Goal: Information Seeking & Learning: Find specific fact

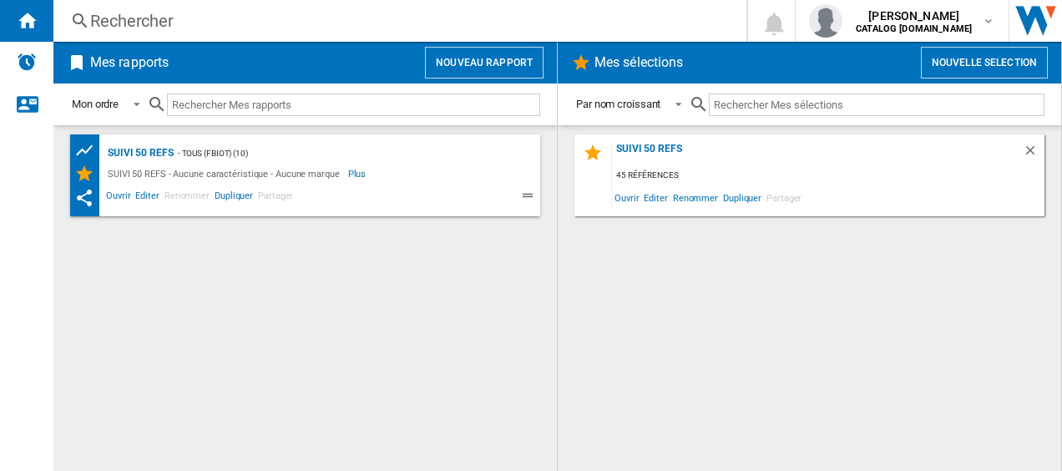
click at [183, 20] on div "Rechercher" at bounding box center [396, 20] width 613 height 23
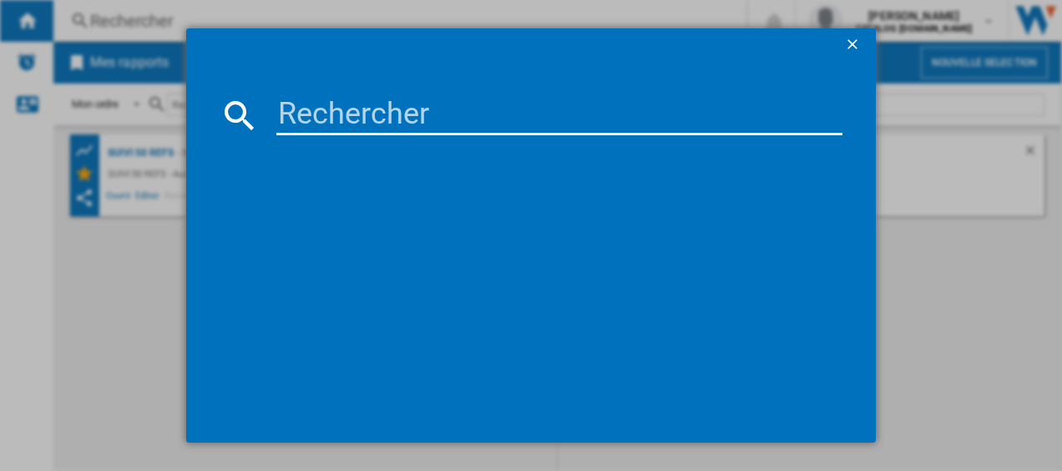
click at [306, 124] on input at bounding box center [559, 115] width 567 height 40
type input "GV9610"
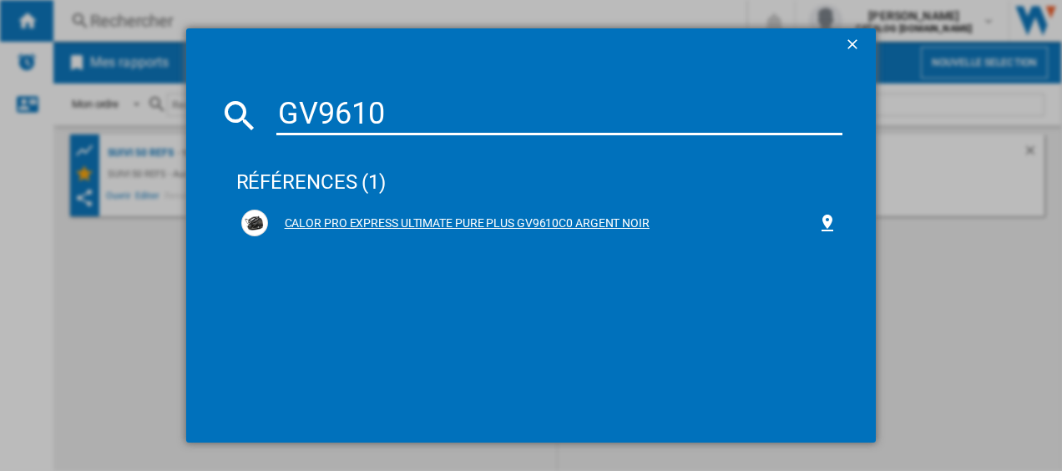
click at [359, 215] on div "CALOR PRO EXPRESS ULTIMATE PURE PLUS GV9610C0 ARGENT NOIR" at bounding box center [543, 223] width 550 height 17
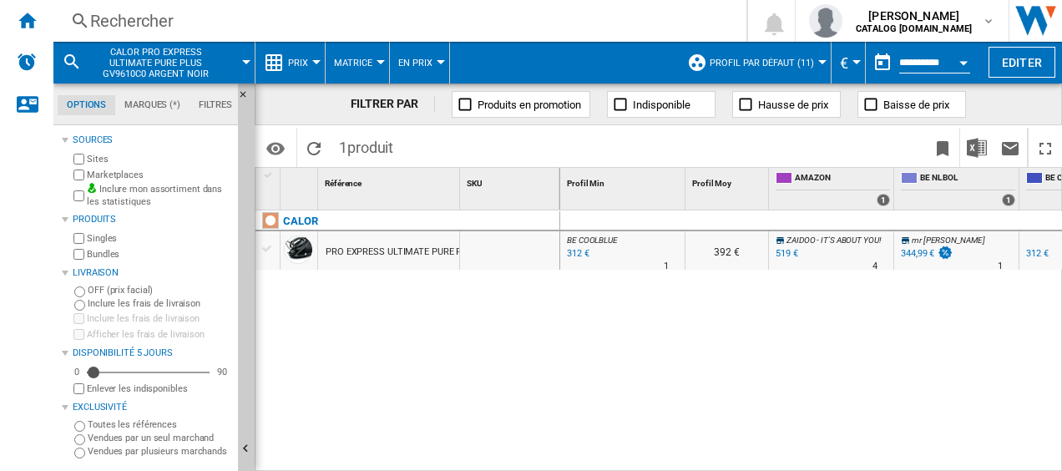
scroll to position [0, 82]
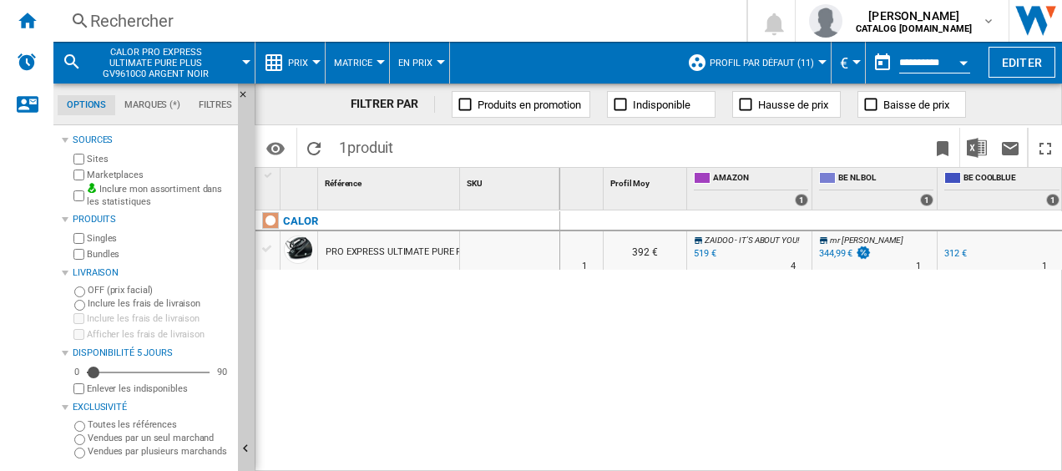
click at [952, 249] on div "312 €" at bounding box center [955, 253] width 23 height 11
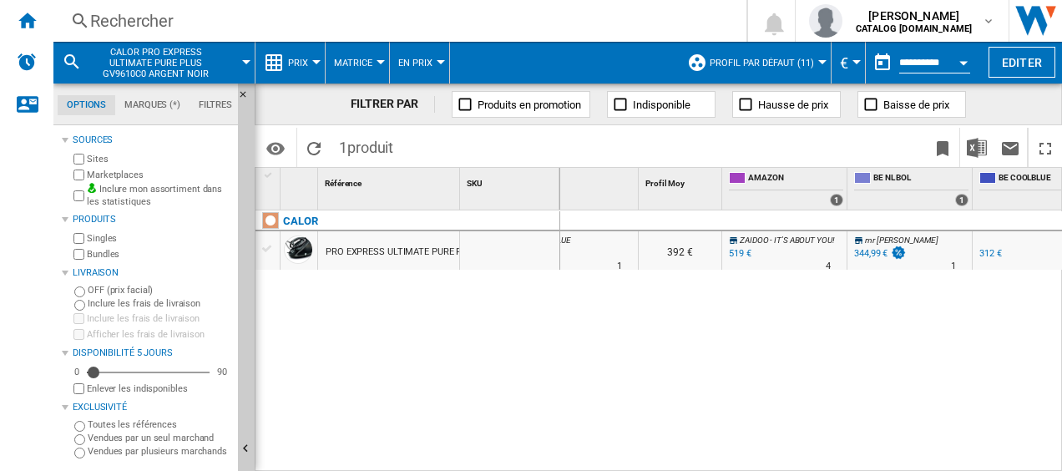
scroll to position [0, 0]
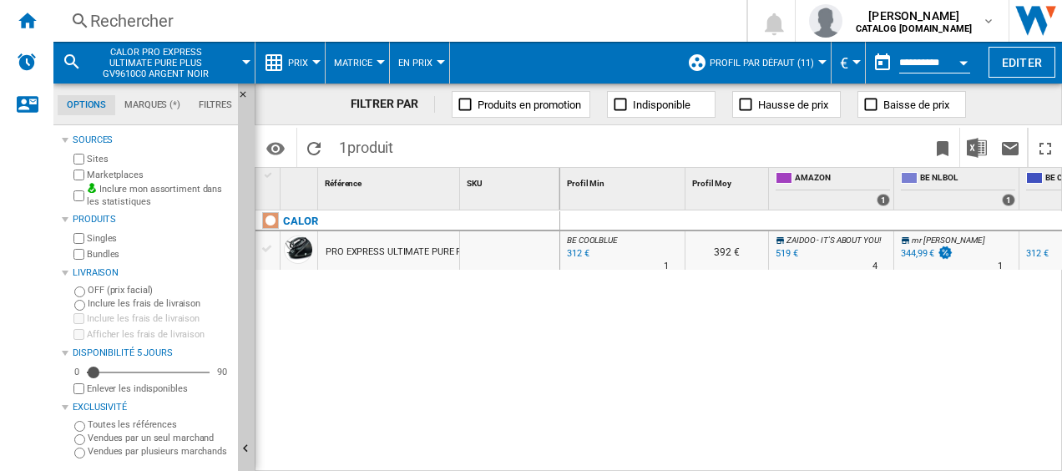
click at [155, 23] on div "Rechercher" at bounding box center [396, 20] width 613 height 23
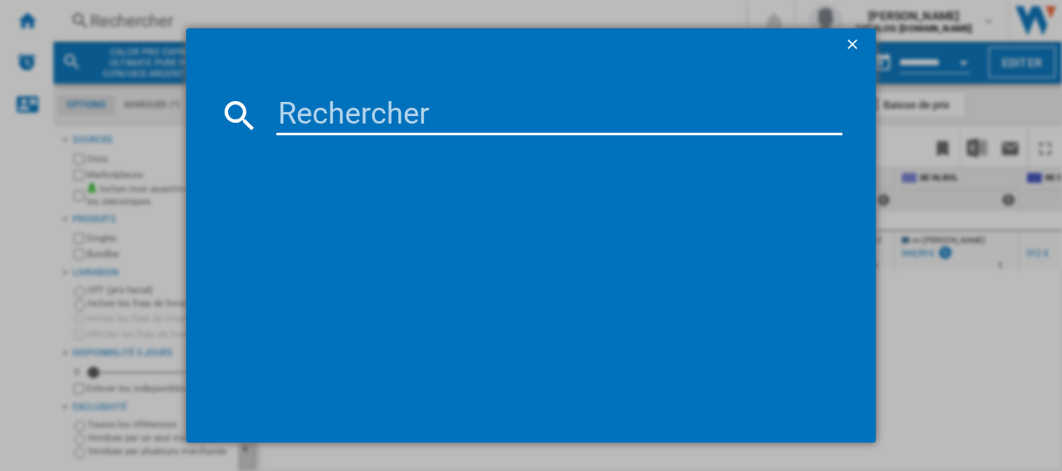
click at [346, 144] on div at bounding box center [532, 277] width 624 height 266
click at [345, 124] on input at bounding box center [559, 115] width 567 height 40
type input "GV9810"
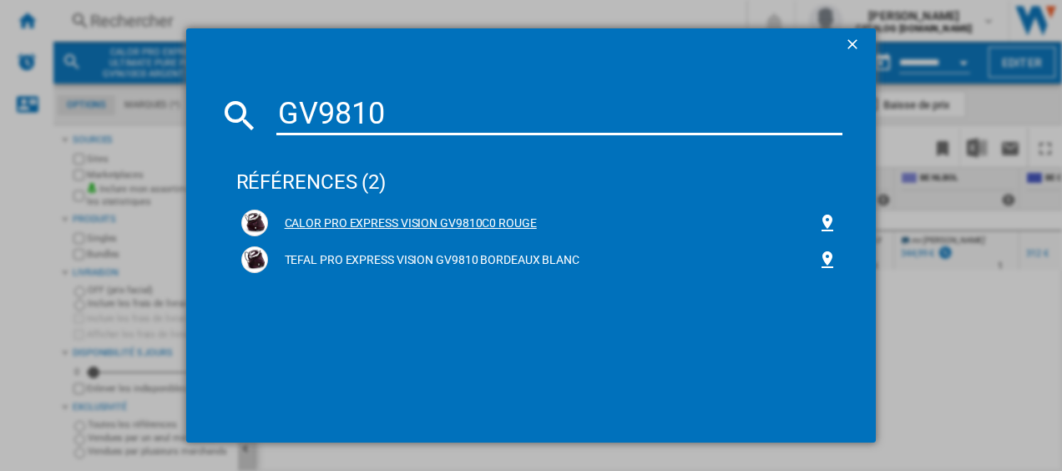
click at [407, 224] on div "CALOR PRO EXPRESS VISION GV9810C0 ROUGE" at bounding box center [543, 223] width 550 height 17
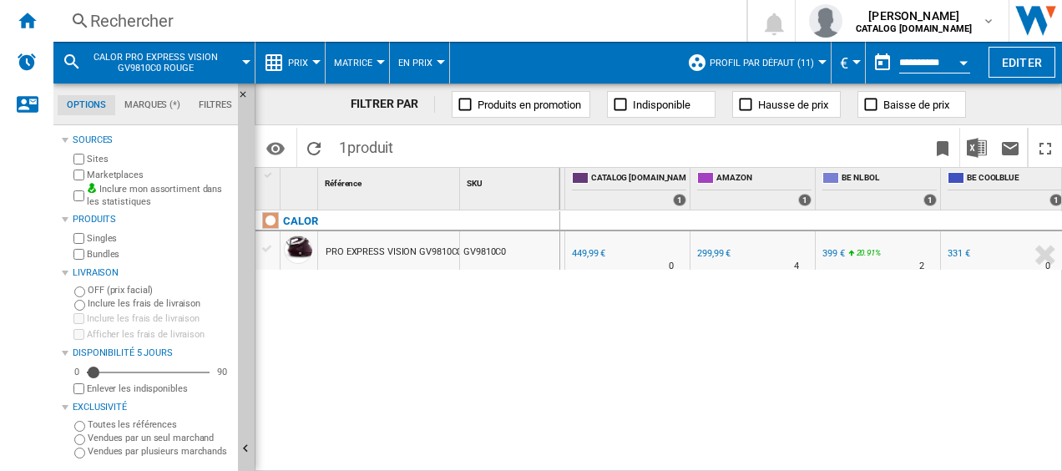
scroll to position [0, 207]
click at [955, 257] on div "331 €" at bounding box center [955, 253] width 23 height 11
click at [170, 13] on div "Rechercher" at bounding box center [396, 20] width 613 height 23
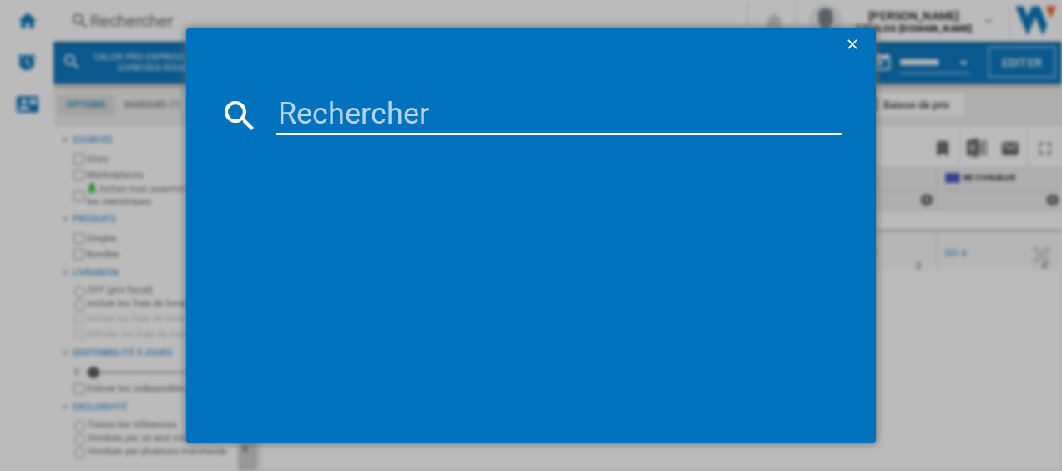
click at [302, 108] on input at bounding box center [559, 115] width 567 height 40
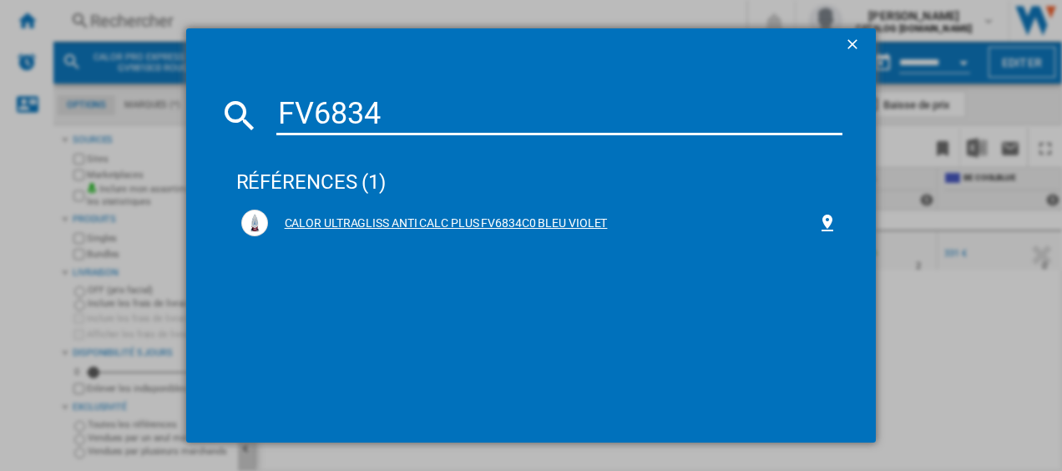
type input "FV6834"
click at [368, 210] on div "CALOR ULTRAGLISS ANTI CALC PLUS FV6834C0 BLEU VIOLET" at bounding box center [539, 223] width 597 height 27
click at [314, 217] on div "CALOR ULTRAGLISS ANTI CALC PLUS FV6834C0 BLEU VIOLET" at bounding box center [543, 223] width 550 height 17
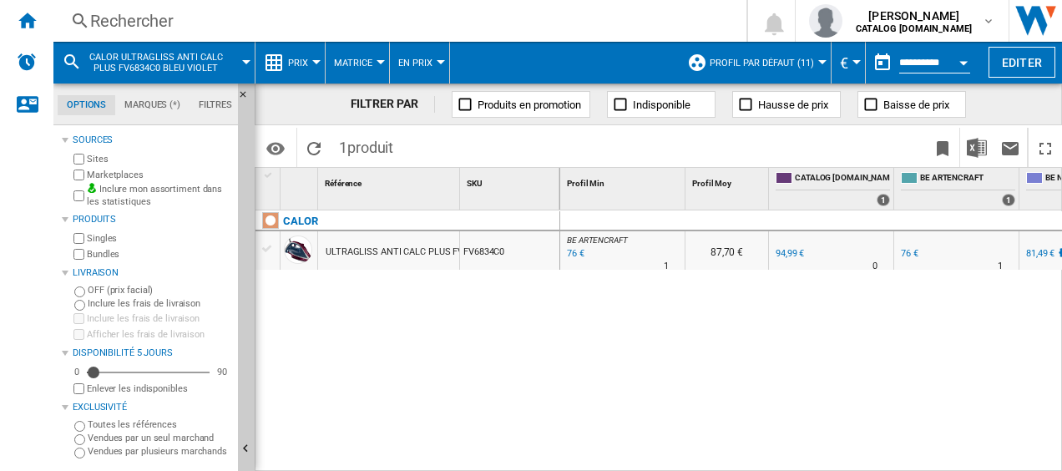
click at [572, 254] on div "76 €" at bounding box center [574, 253] width 20 height 17
click at [336, 12] on div "Rechercher" at bounding box center [396, 20] width 613 height 23
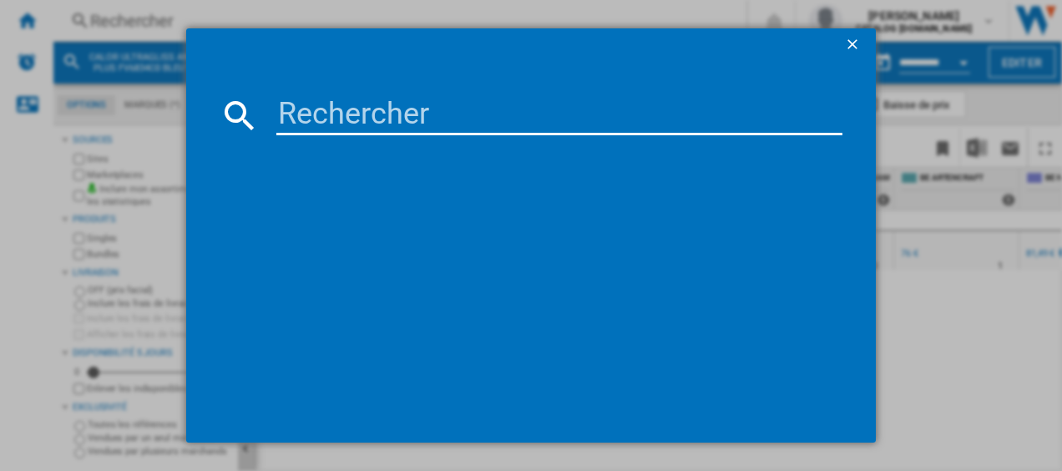
click at [491, 115] on input at bounding box center [559, 115] width 567 height 40
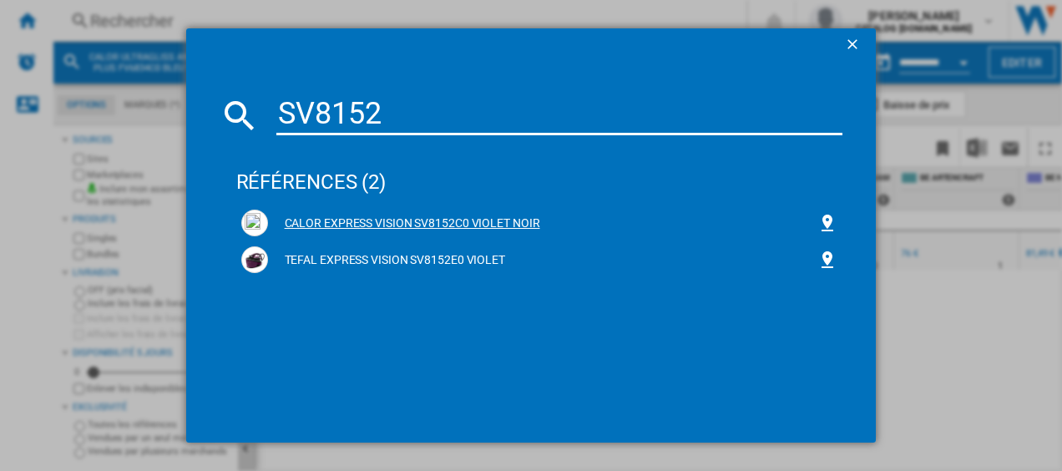
type input "SV8152"
click at [334, 217] on div "CALOR EXPRESS VISION SV8152C0 VIOLET NOIR" at bounding box center [543, 223] width 550 height 17
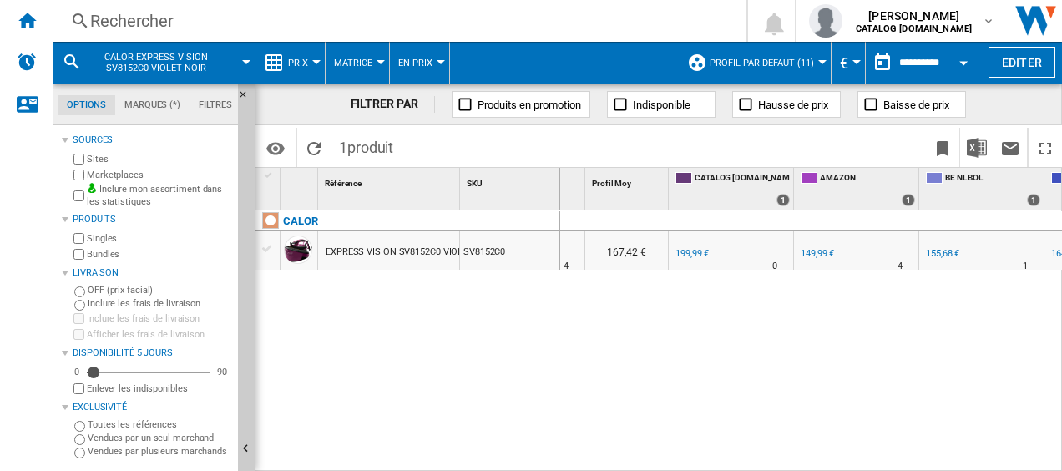
scroll to position [0, 104]
click at [162, 18] on div "Rechercher" at bounding box center [396, 20] width 613 height 23
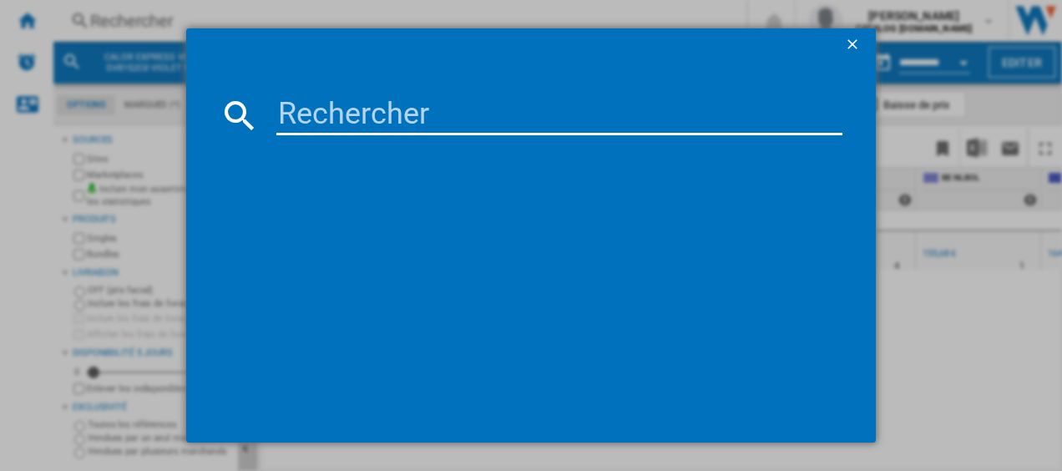
click at [303, 113] on input at bounding box center [559, 115] width 567 height 40
type input "SV8110"
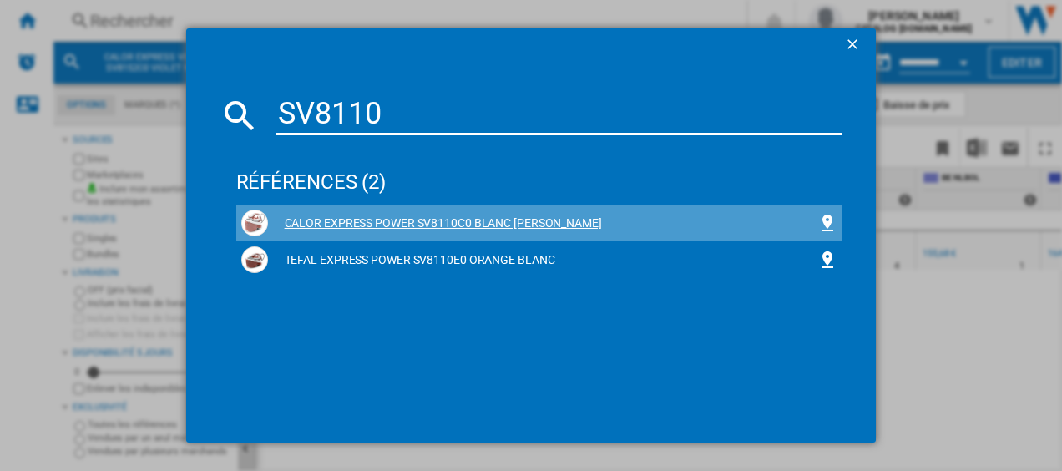
click at [428, 226] on div "CALOR EXPRESS POWER SV8110C0 BLANC [PERSON_NAME]" at bounding box center [543, 223] width 550 height 17
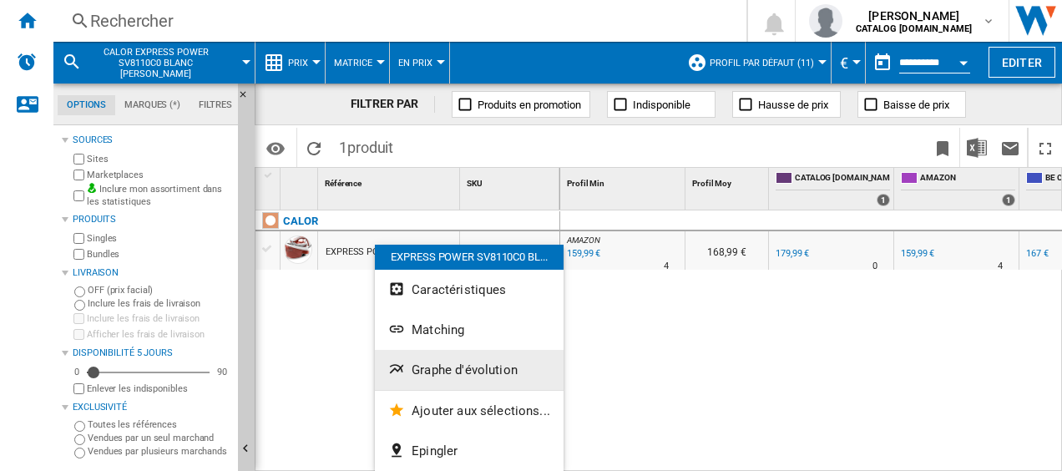
click at [498, 364] on span "Graphe d'évolution" at bounding box center [465, 369] width 106 height 15
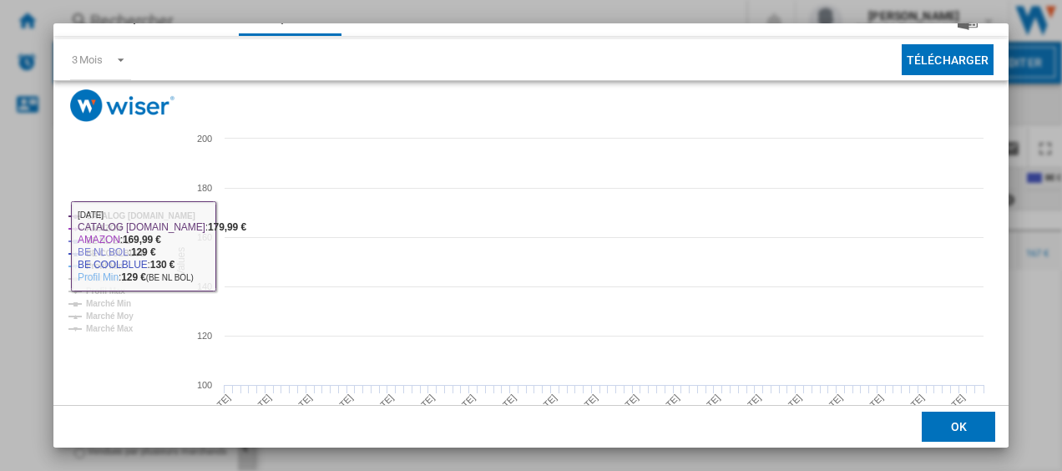
scroll to position [114, 0]
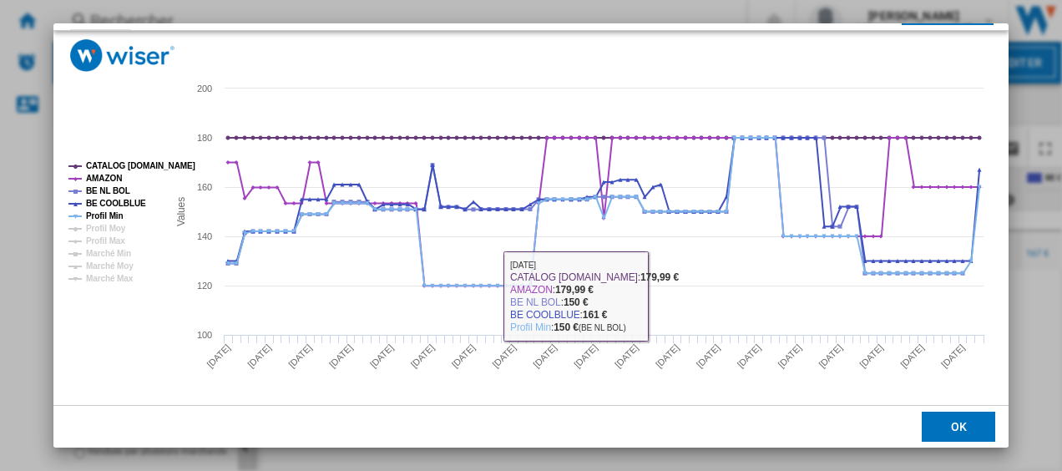
click at [957, 421] on button "OK" at bounding box center [958, 427] width 73 height 30
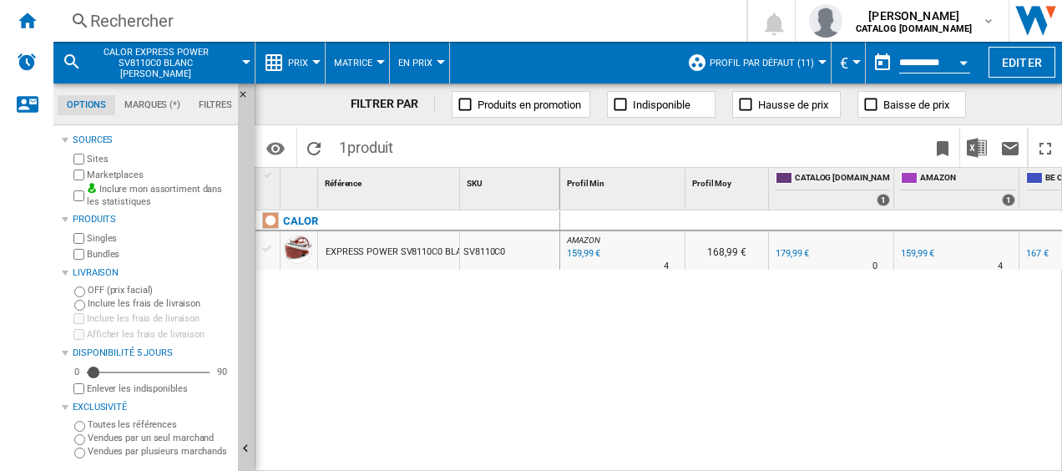
click at [231, 20] on div "Rechercher" at bounding box center [396, 20] width 613 height 23
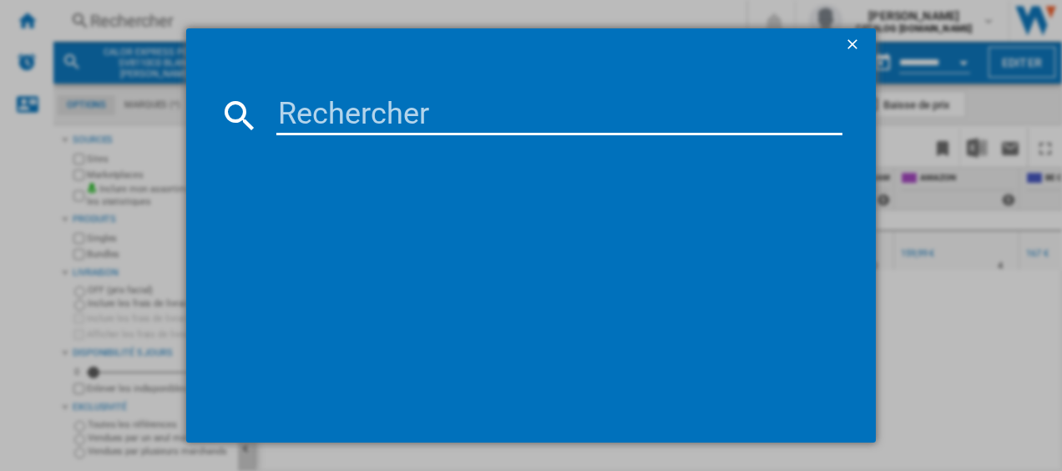
click at [349, 109] on input at bounding box center [559, 115] width 567 height 40
type input "FV9839"
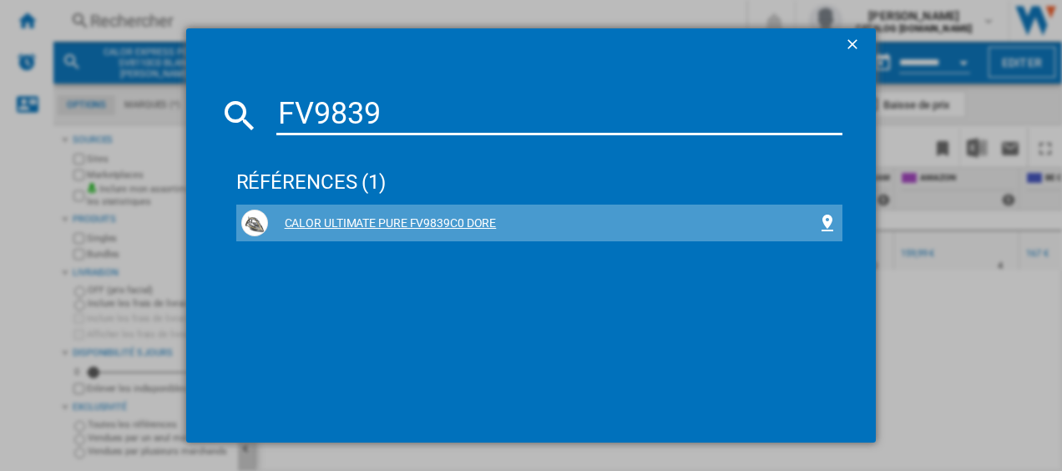
click at [381, 223] on div "CALOR ULTIMATE PURE FV9839C0 DORE" at bounding box center [543, 223] width 550 height 17
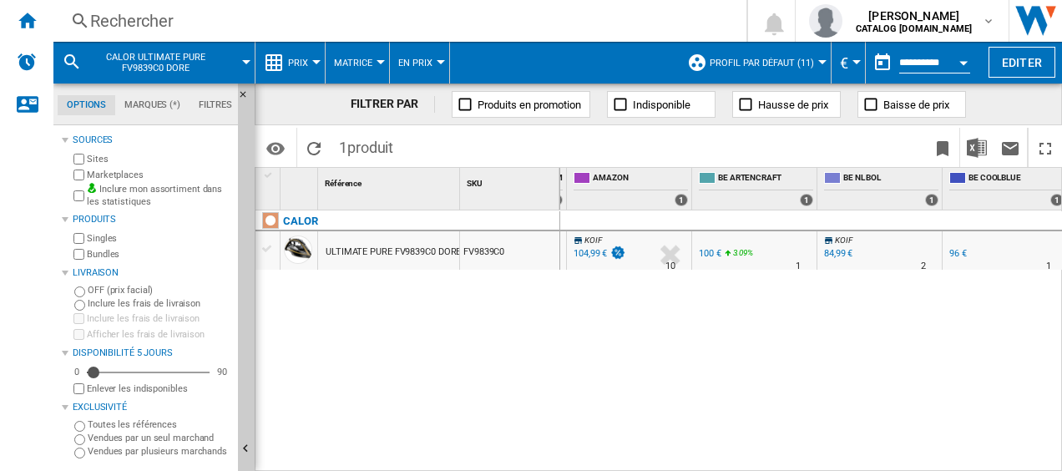
scroll to position [0, 336]
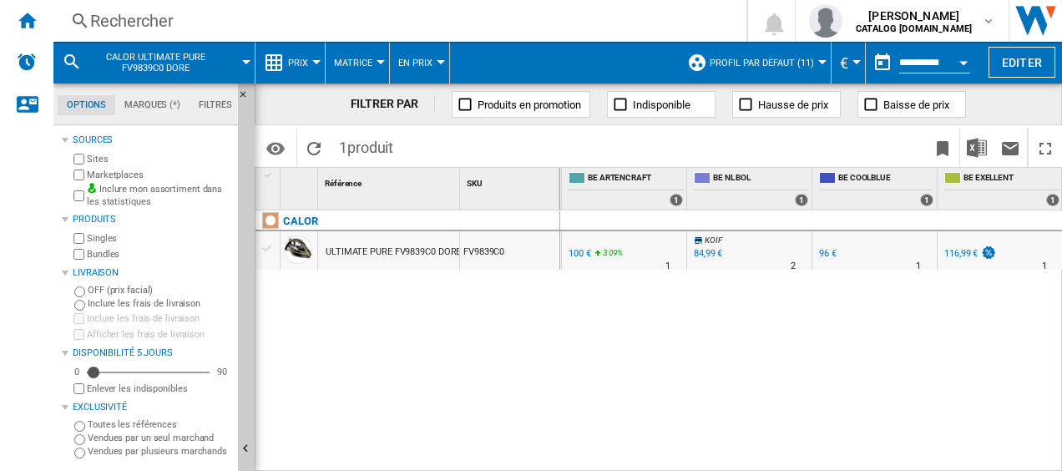
click at [713, 251] on div "84,99 €" at bounding box center [708, 253] width 28 height 11
click at [179, 22] on div "Rechercher" at bounding box center [396, 20] width 613 height 23
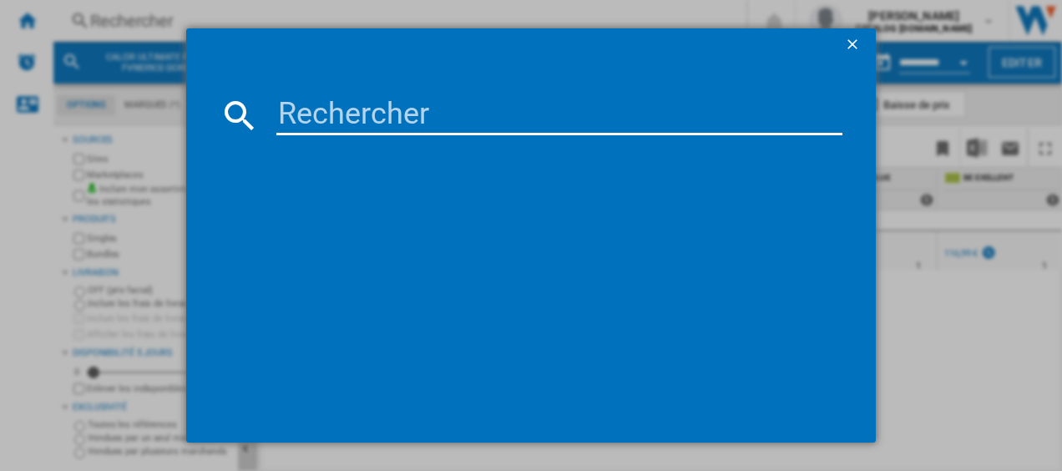
click at [321, 121] on input at bounding box center [559, 115] width 567 height 40
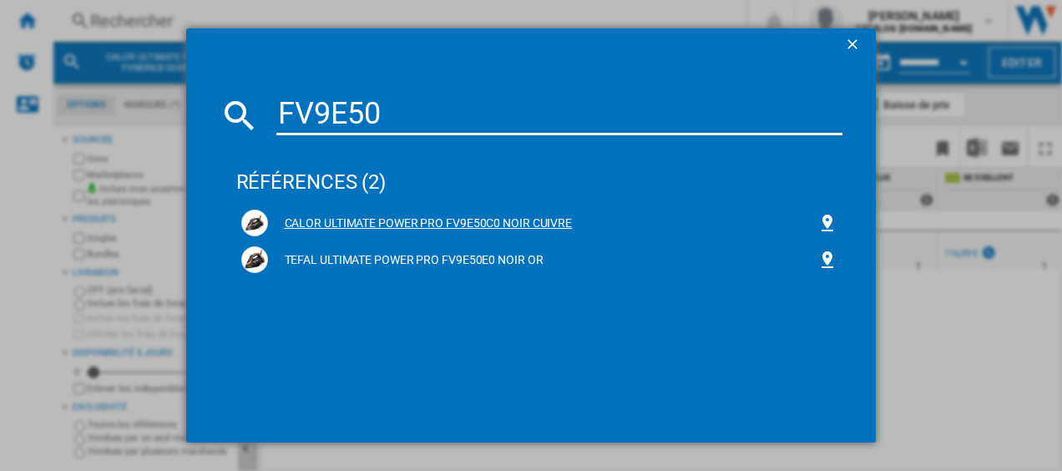
type input "FV9E50"
click at [345, 220] on div "CALOR ULTIMATE POWER PRO FV9E50C0 NOIR CUIVRE" at bounding box center [543, 223] width 550 height 17
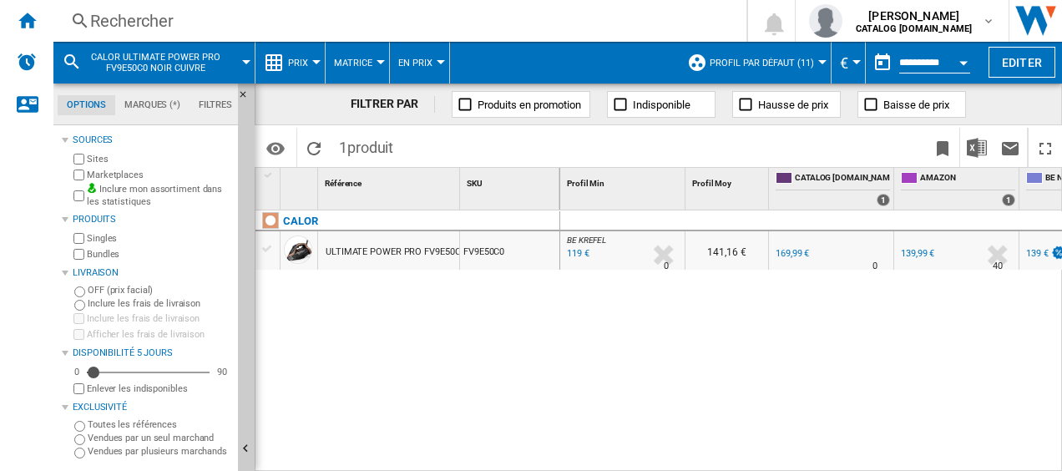
click at [575, 255] on div "119 €" at bounding box center [576, 253] width 25 height 17
click at [327, 28] on div "Rechercher" at bounding box center [396, 20] width 613 height 23
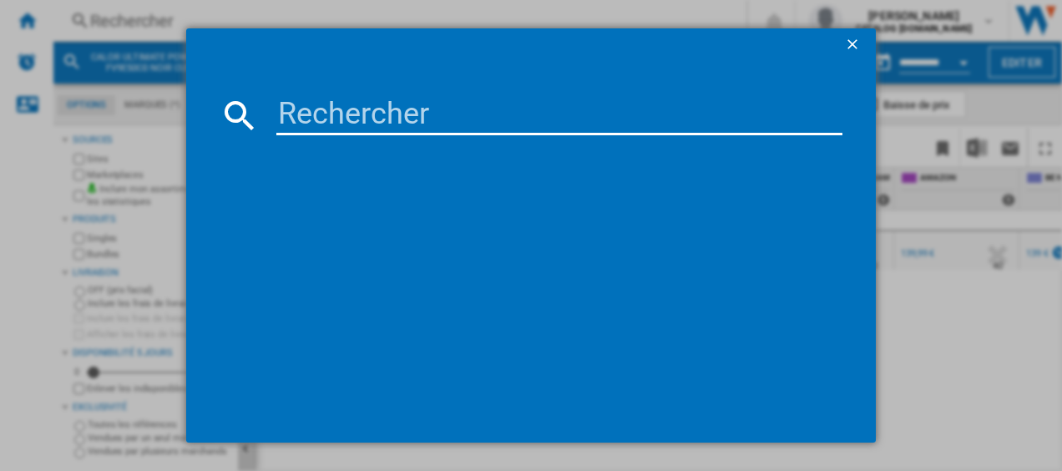
click at [327, 115] on input at bounding box center [559, 115] width 567 height 40
type input "GV9820"
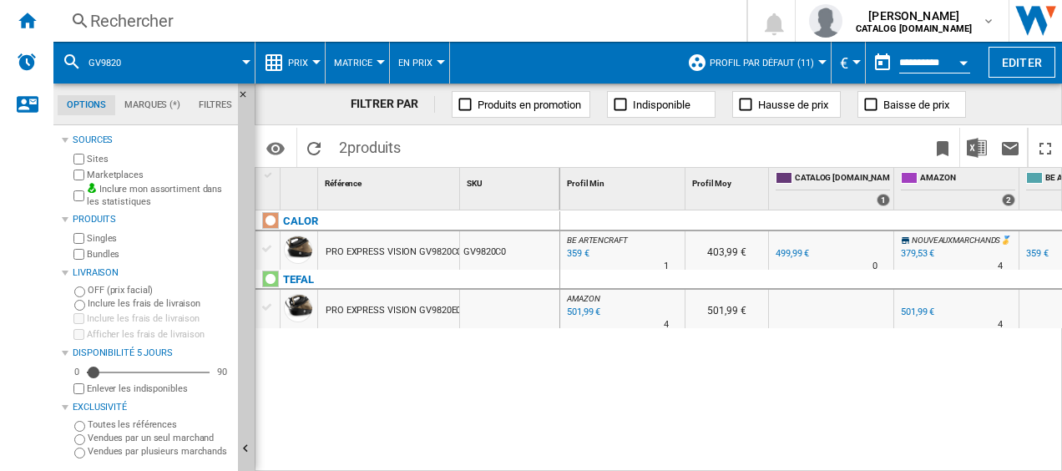
drag, startPoint x: 668, startPoint y: 461, endPoint x: 788, endPoint y: 454, distance: 120.4
click at [782, 454] on div "BE ARTENCRAFT : BE FR ARTENCRAFT -28.2 % 359 € % N/A 1 BE ARTENCRAFT : BE FR AR…" at bounding box center [811, 341] width 503 height 262
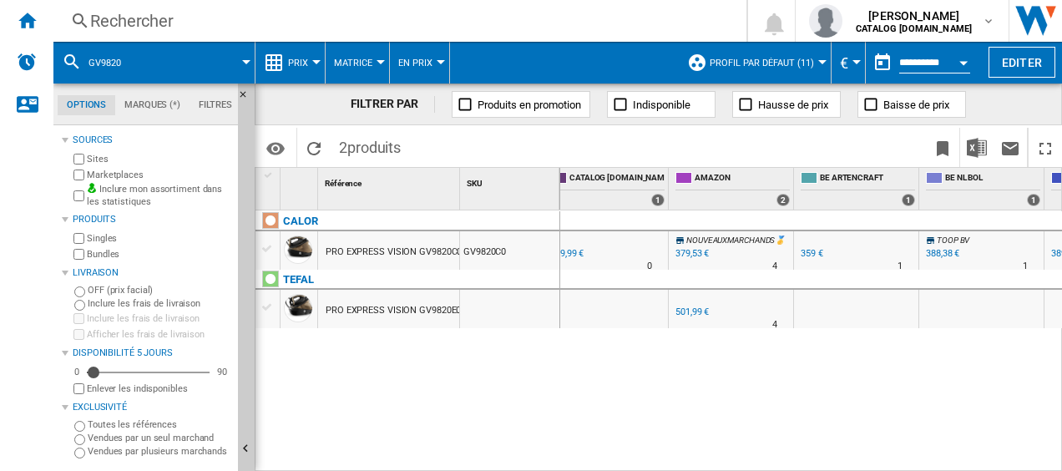
scroll to position [0, 231]
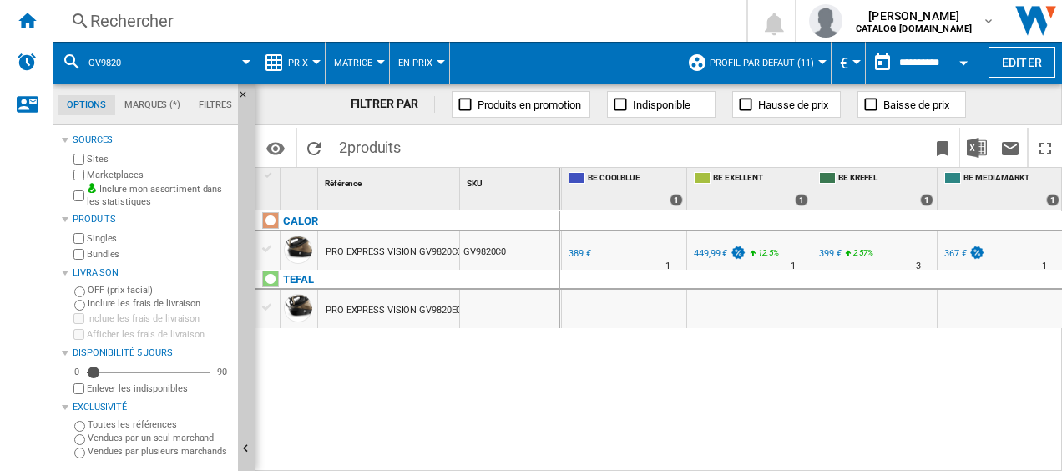
click at [953, 254] on div "367 €" at bounding box center [955, 253] width 23 height 11
click at [135, 22] on div "Rechercher" at bounding box center [396, 20] width 613 height 23
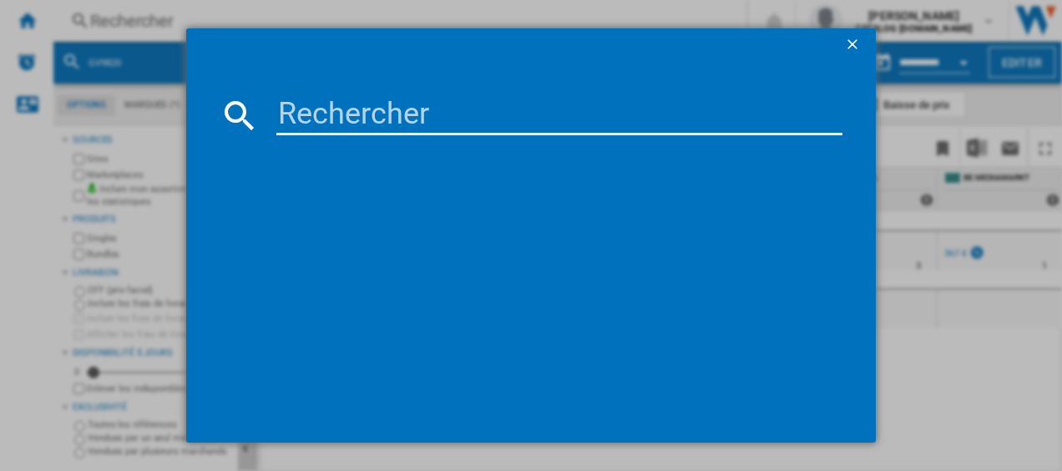
click at [327, 108] on input at bounding box center [559, 115] width 567 height 40
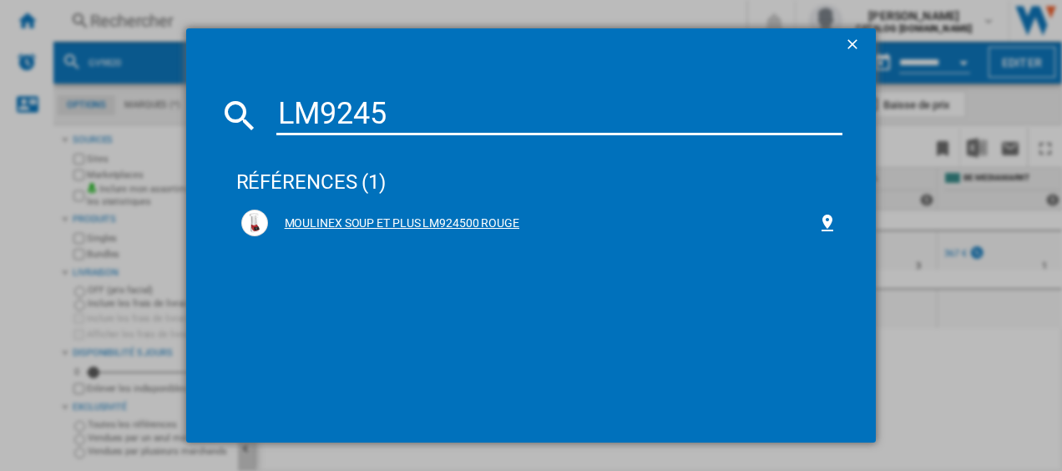
type input "LM9245"
click at [413, 209] on div "MOULINEX SOUP ET PLUS LM924500 ROUGE" at bounding box center [539, 223] width 607 height 37
click at [444, 219] on div "MOULINEX SOUP ET PLUS LM924500 ROUGE" at bounding box center [543, 223] width 550 height 17
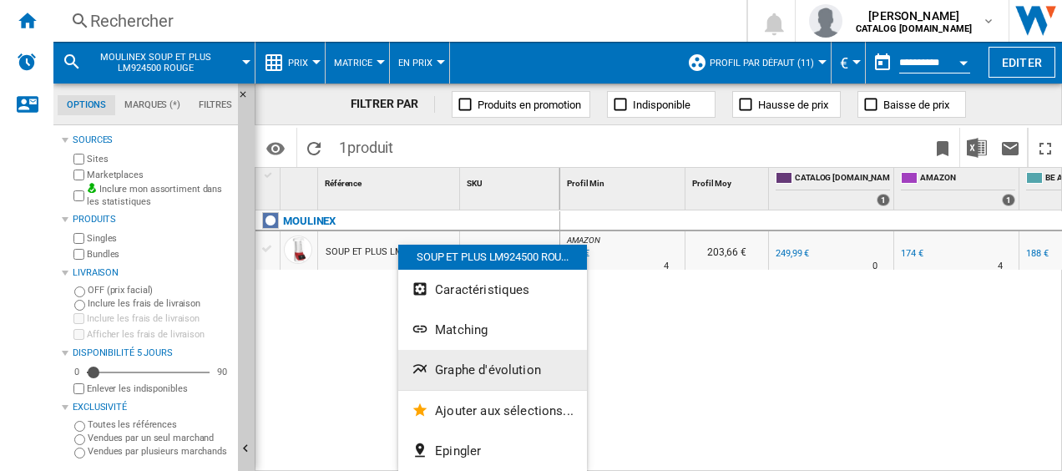
click at [474, 369] on span "Graphe d'évolution" at bounding box center [488, 369] width 106 height 15
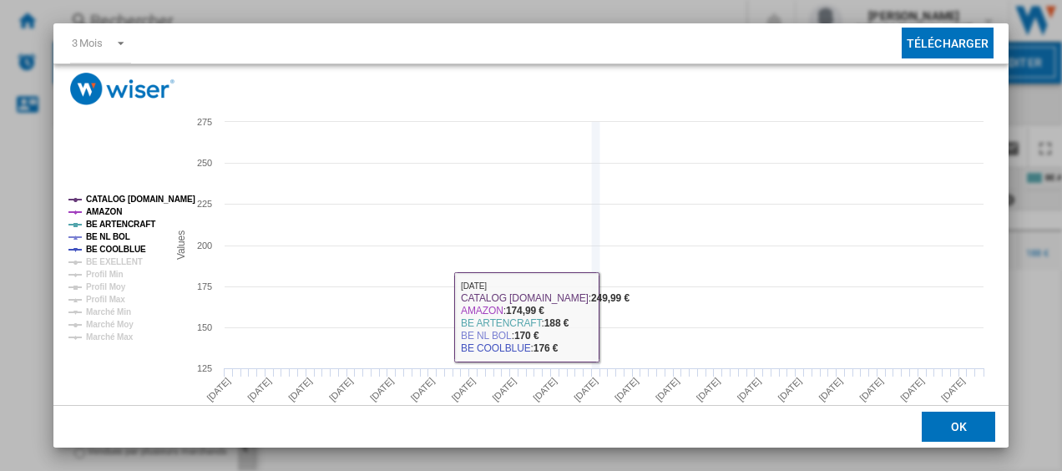
scroll to position [114, 0]
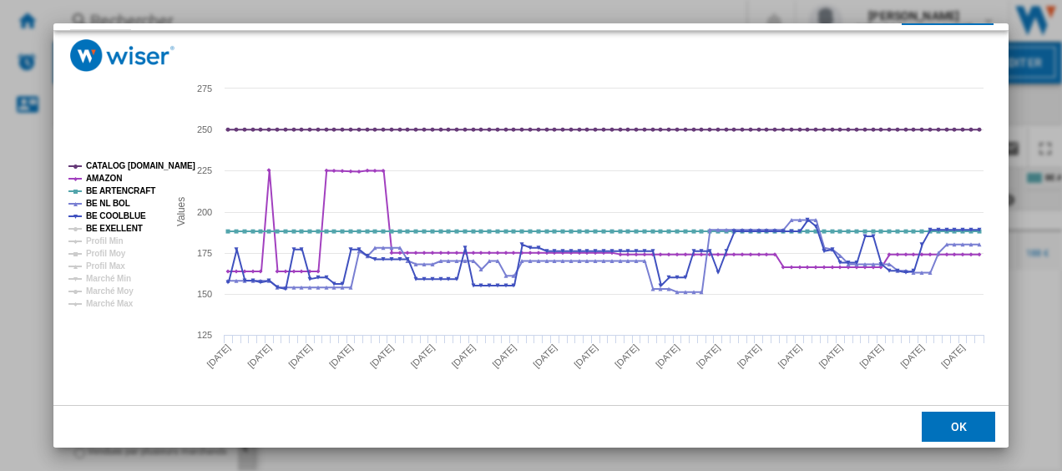
click at [104, 230] on tspan "BE EXELLENT" at bounding box center [114, 228] width 57 height 9
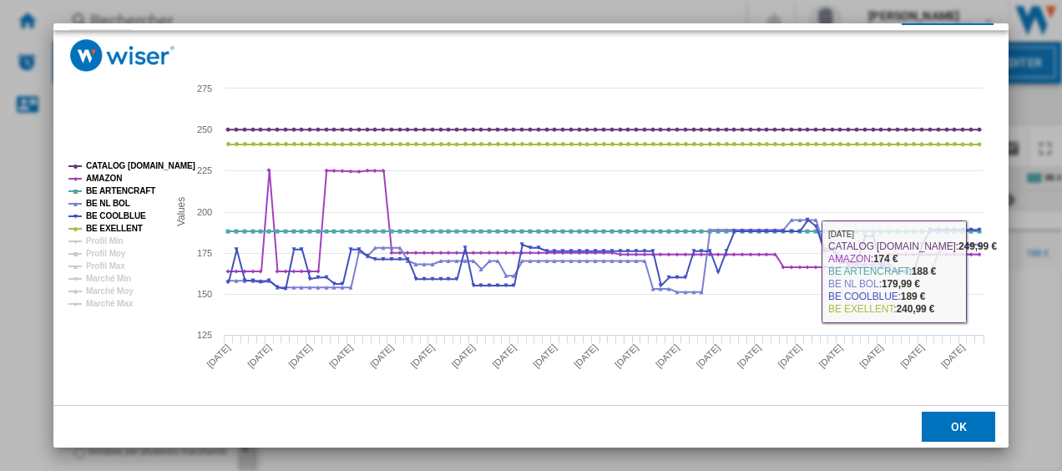
click at [942, 424] on button "OK" at bounding box center [958, 427] width 73 height 30
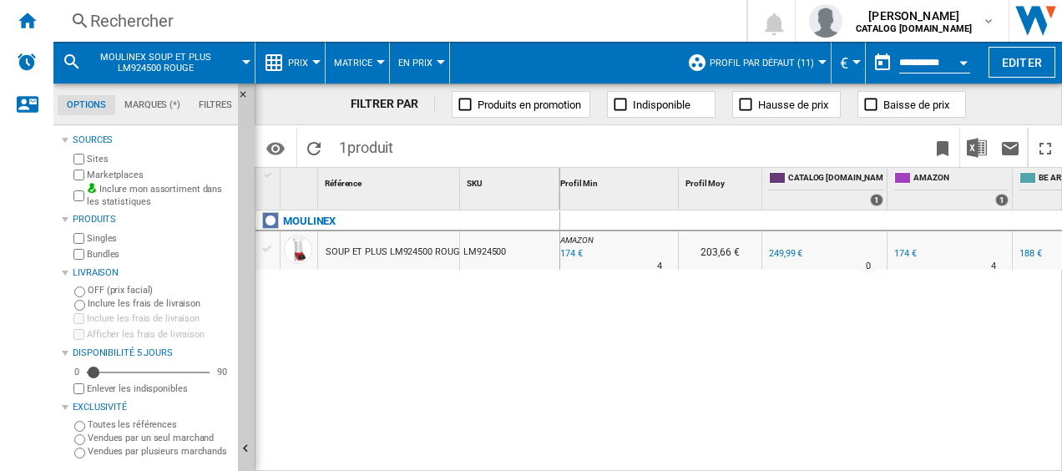
scroll to position [0, 2]
click at [321, 25] on div "Rechercher" at bounding box center [396, 20] width 613 height 23
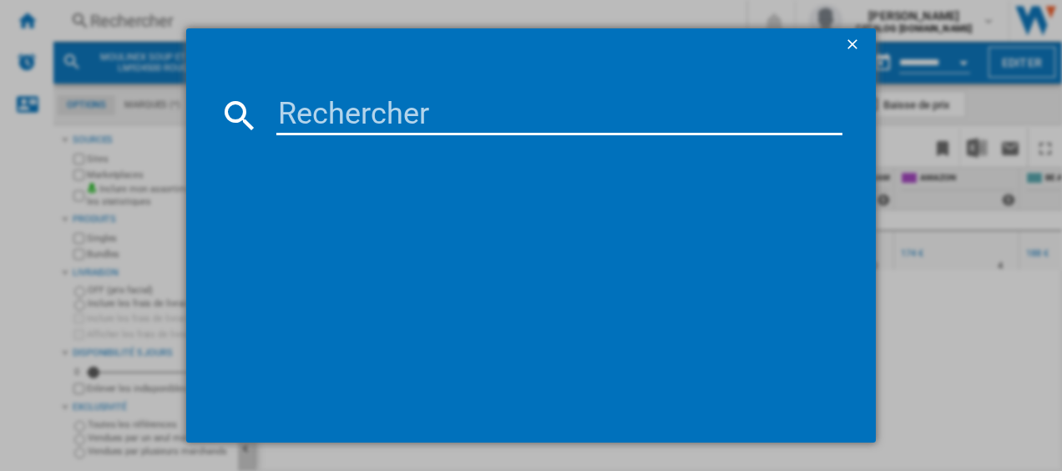
click at [418, 127] on input at bounding box center [559, 115] width 567 height 40
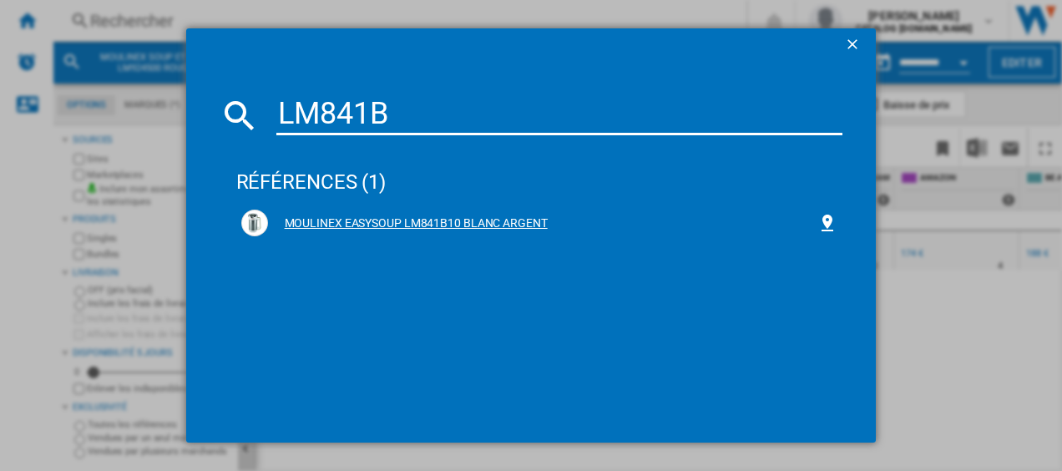
type input "LM841B"
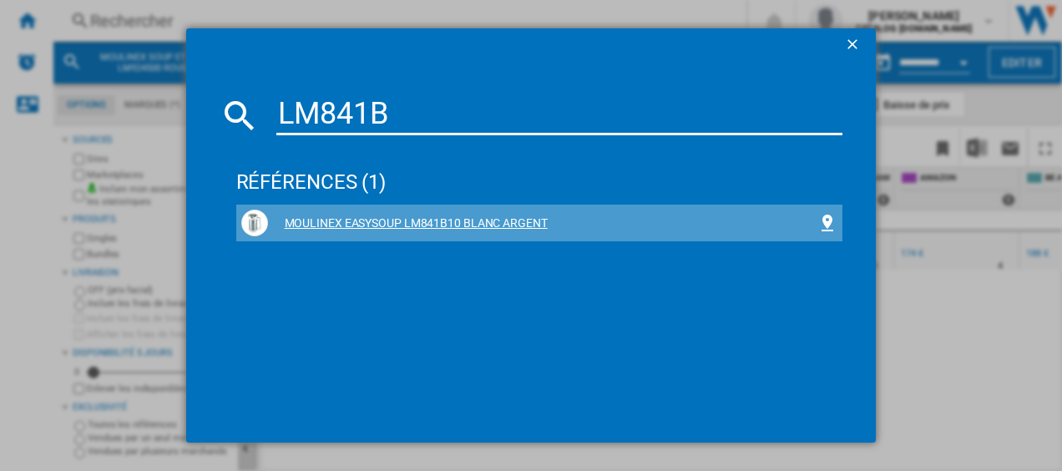
click at [327, 219] on div "MOULINEX EASYSOUP LM841B10 BLANC ARGENT" at bounding box center [543, 223] width 550 height 17
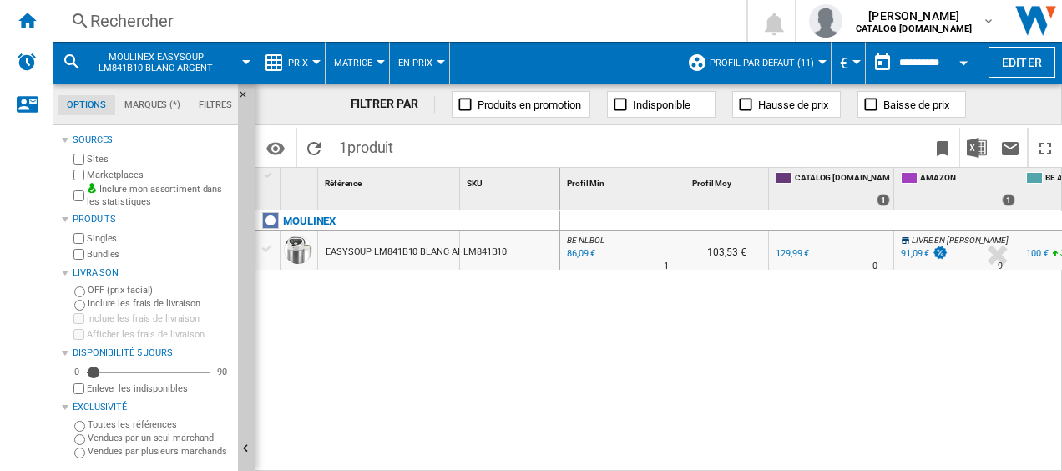
click at [581, 254] on div "86,09 €" at bounding box center [579, 253] width 31 height 17
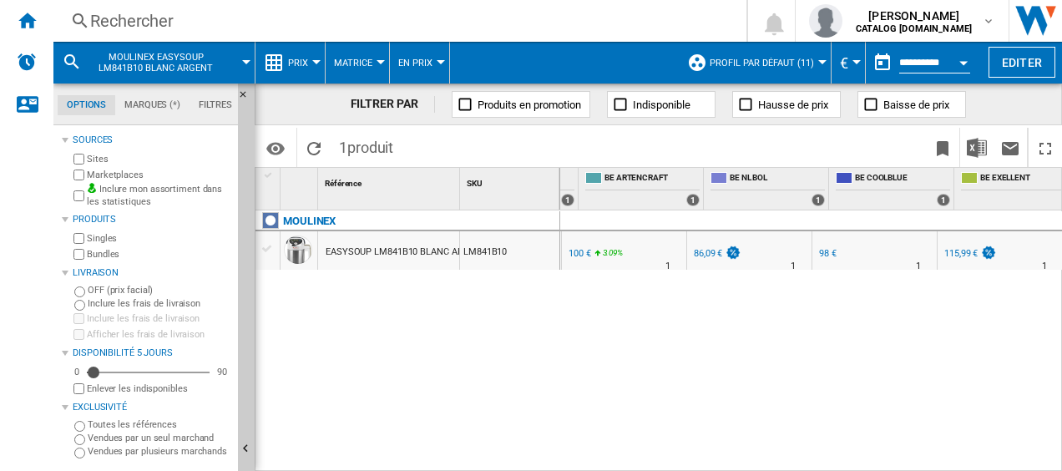
scroll to position [0, 458]
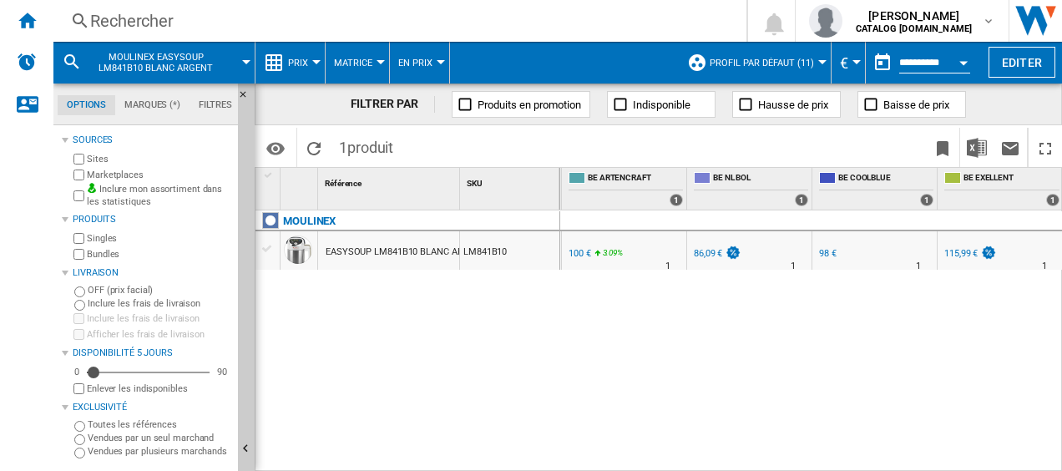
click at [706, 250] on div "86,09 €" at bounding box center [708, 253] width 28 height 11
click at [240, 26] on div "Rechercher" at bounding box center [396, 20] width 613 height 23
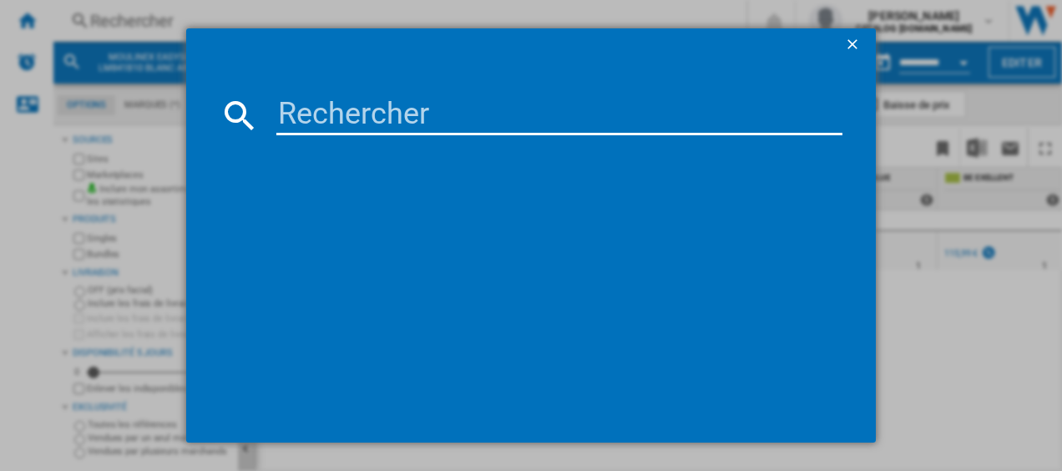
click at [341, 120] on input at bounding box center [559, 115] width 567 height 40
type input "DD95HD10"
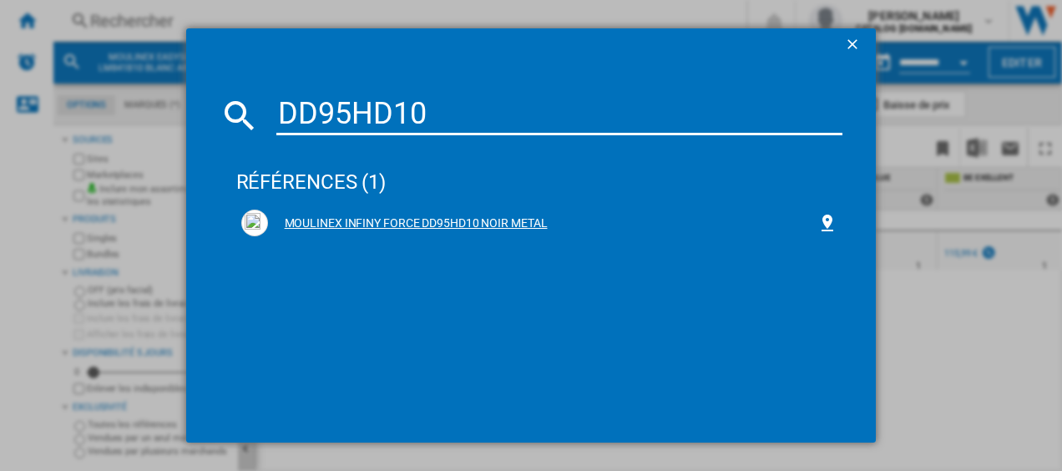
click at [295, 219] on div "MOULINEX INFINY FORCE DD95HD10 NOIR METAL" at bounding box center [543, 223] width 550 height 17
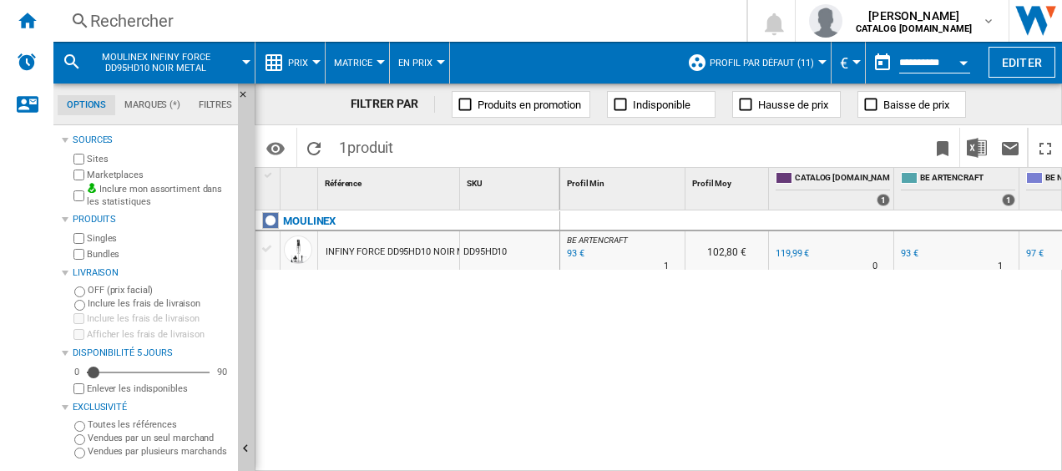
click at [572, 250] on div "93 €" at bounding box center [574, 253] width 20 height 17
click at [129, 15] on div "Rechercher" at bounding box center [396, 20] width 613 height 23
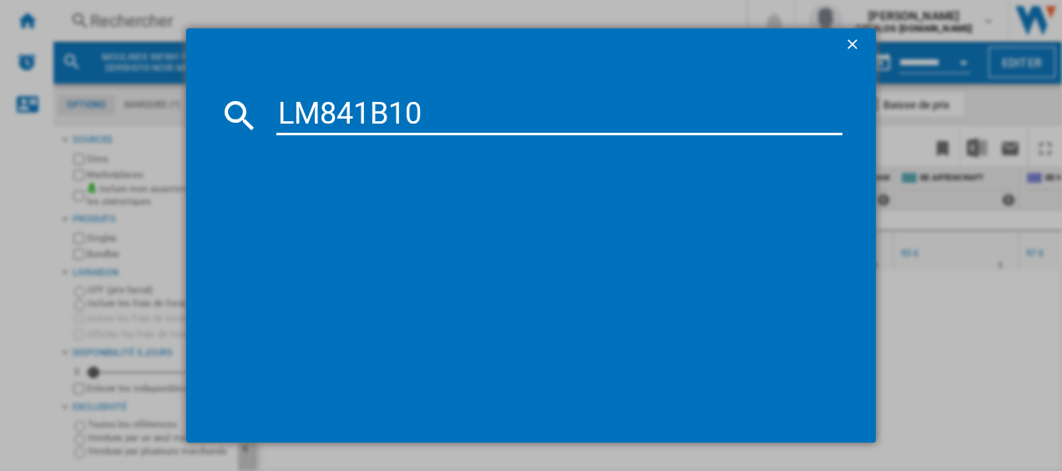
type input "LM841B10"
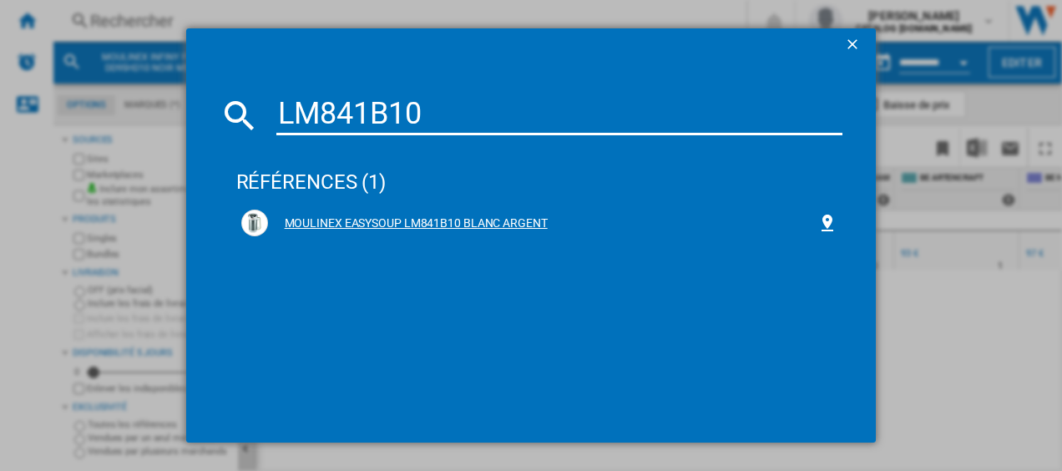
click at [387, 227] on div "MOULINEX EASYSOUP LM841B10 BLANC ARGENT" at bounding box center [543, 223] width 550 height 17
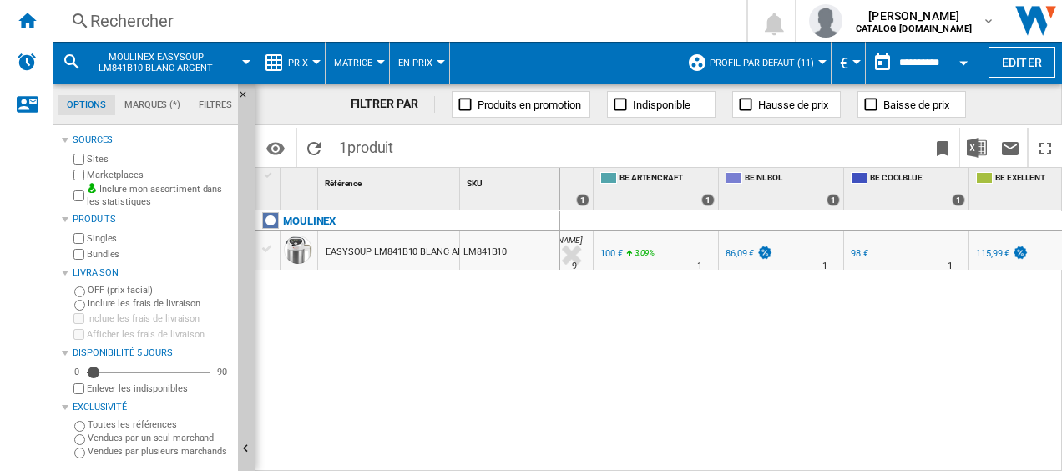
scroll to position [0, 355]
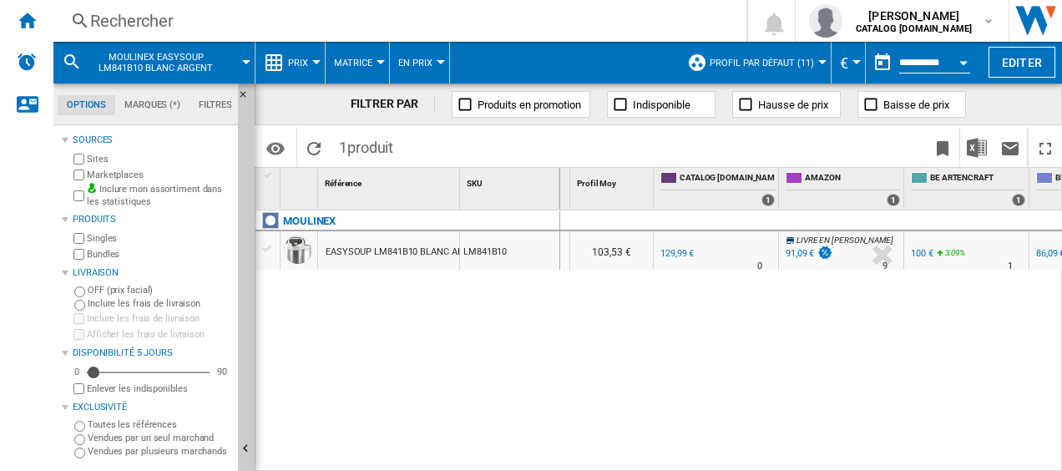
click at [790, 250] on div "91,09 €" at bounding box center [800, 253] width 28 height 11
click at [303, 17] on div "Rechercher" at bounding box center [396, 20] width 613 height 23
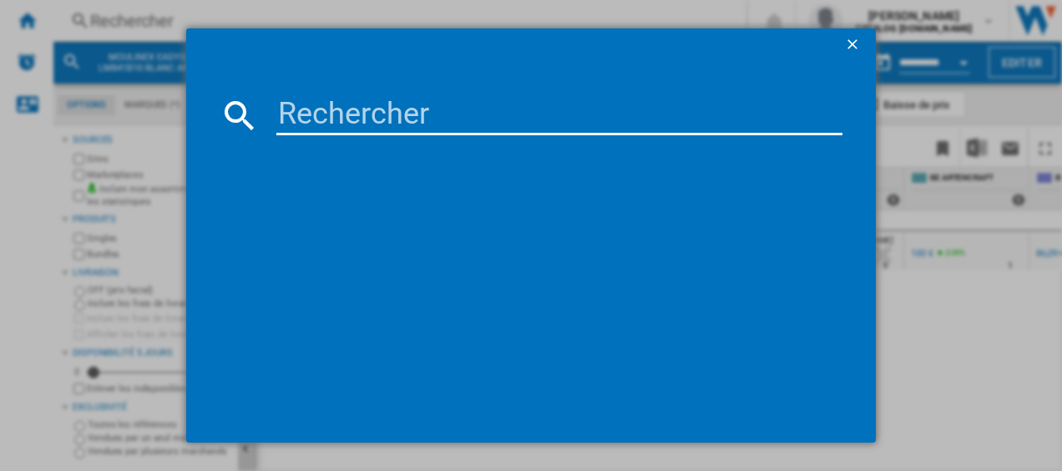
click at [309, 104] on input at bounding box center [559, 115] width 567 height 40
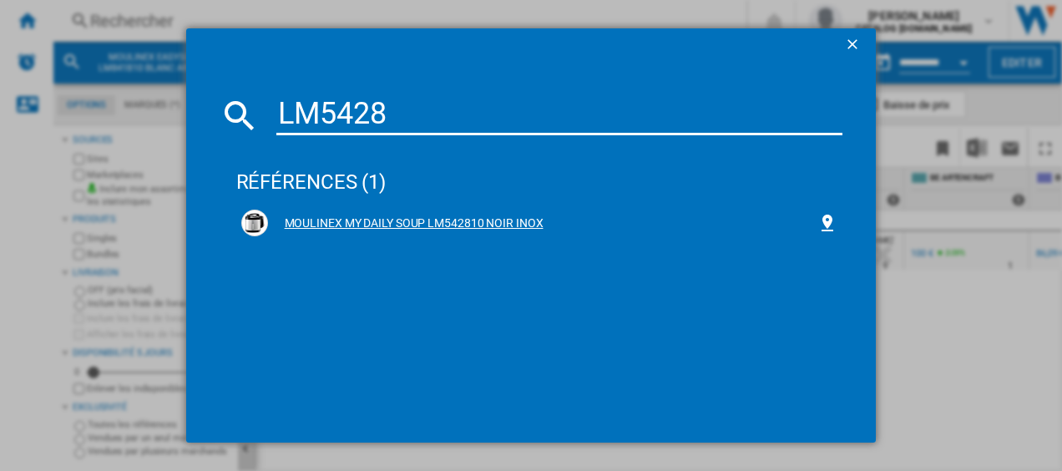
type input "LM5428"
click at [367, 212] on div "MOULINEX MY DAILY SOUP LM542810 NOIR INOX" at bounding box center [539, 223] width 597 height 27
click at [360, 220] on div "MOULINEX MY DAILY SOUP LM542810 NOIR INOX" at bounding box center [543, 223] width 550 height 17
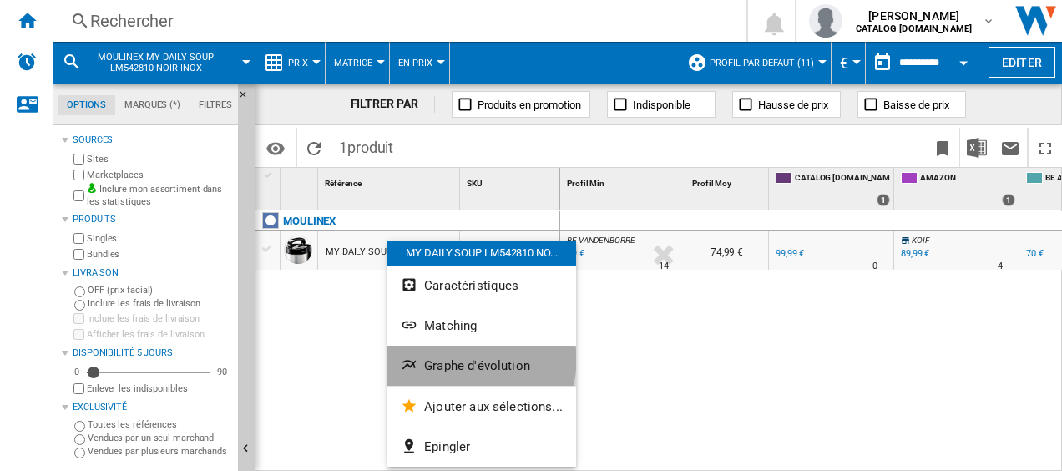
click at [461, 360] on span "Graphe d'évolution" at bounding box center [477, 365] width 106 height 15
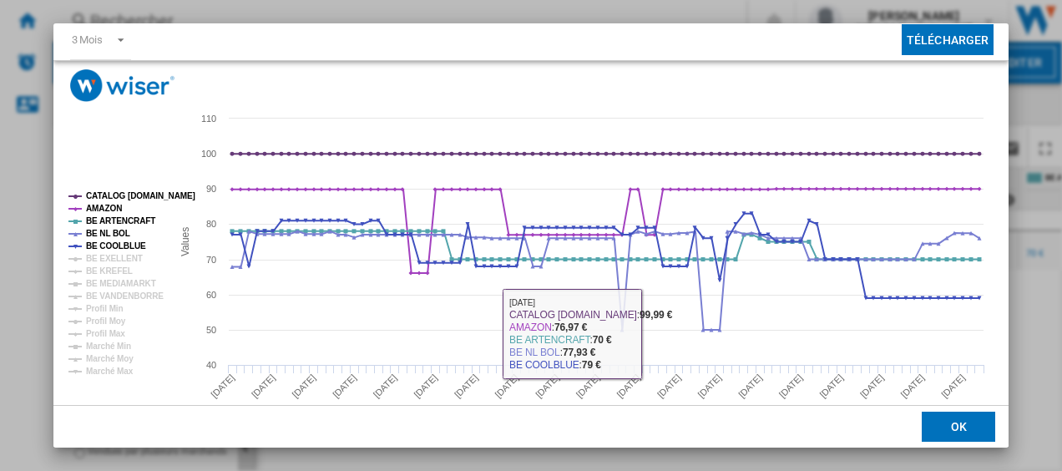
click at [943, 426] on button "OK" at bounding box center [958, 427] width 73 height 30
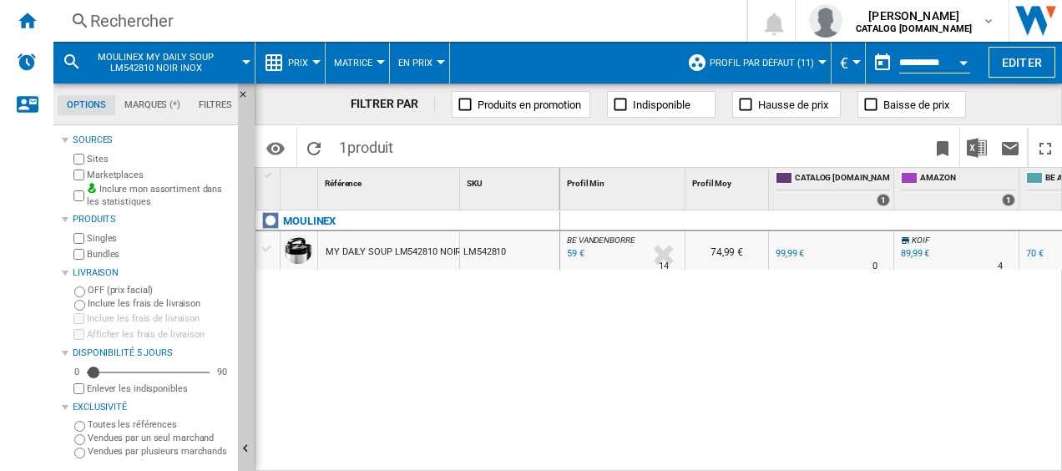
click at [249, 18] on div "Rechercher" at bounding box center [396, 20] width 613 height 23
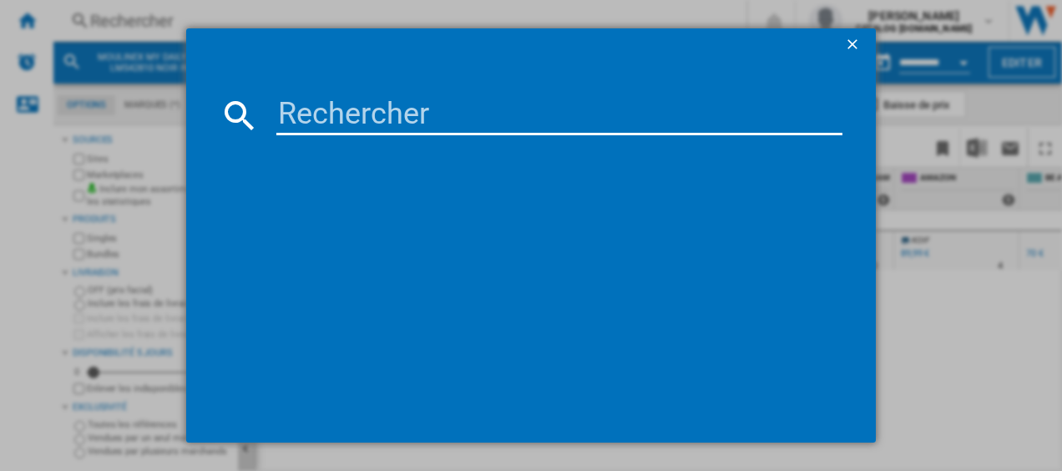
click at [422, 117] on input at bounding box center [559, 115] width 567 height 40
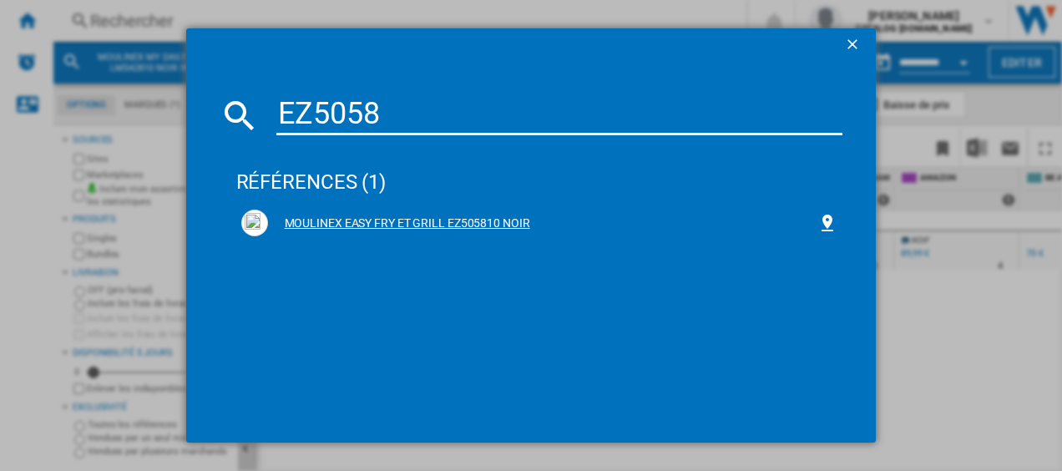
type input "EZ5058"
click at [379, 222] on div "MOULINEX EASY FRY ET GRILL EZ505810 NOIR" at bounding box center [543, 223] width 550 height 17
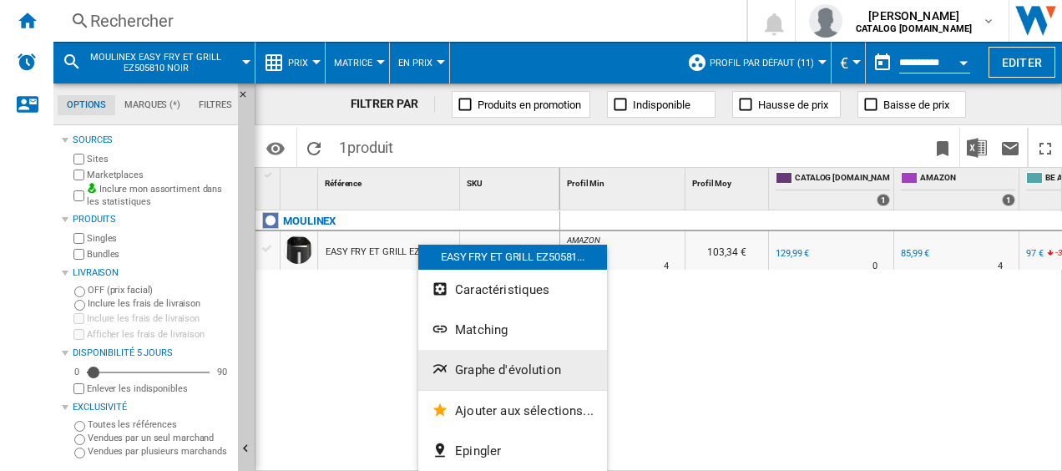
click at [466, 364] on span "Graphe d'évolution" at bounding box center [508, 369] width 106 height 15
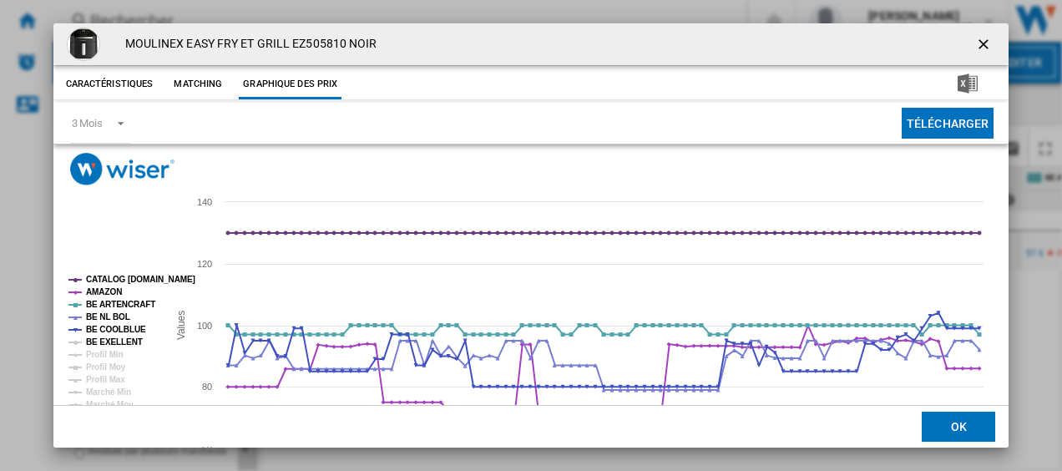
click at [115, 347] on tspan "BE EXELLENT" at bounding box center [114, 341] width 57 height 9
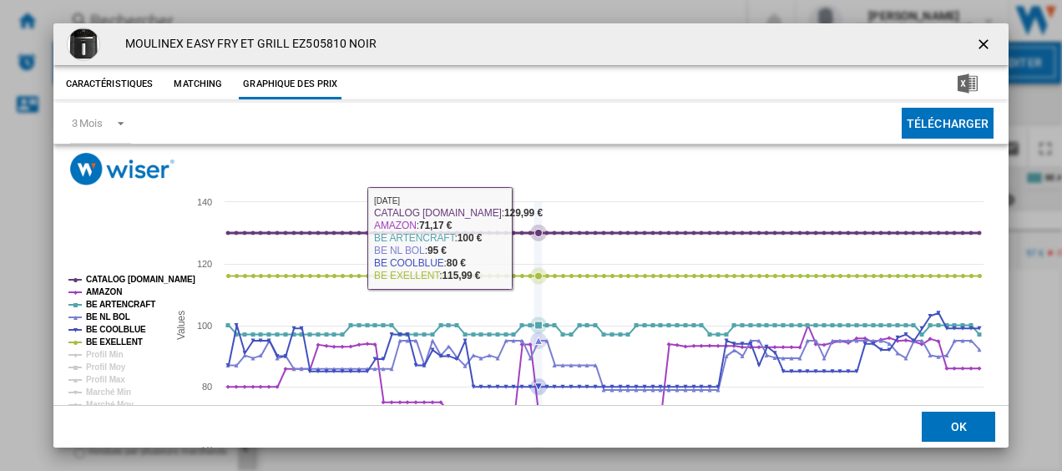
scroll to position [114, 0]
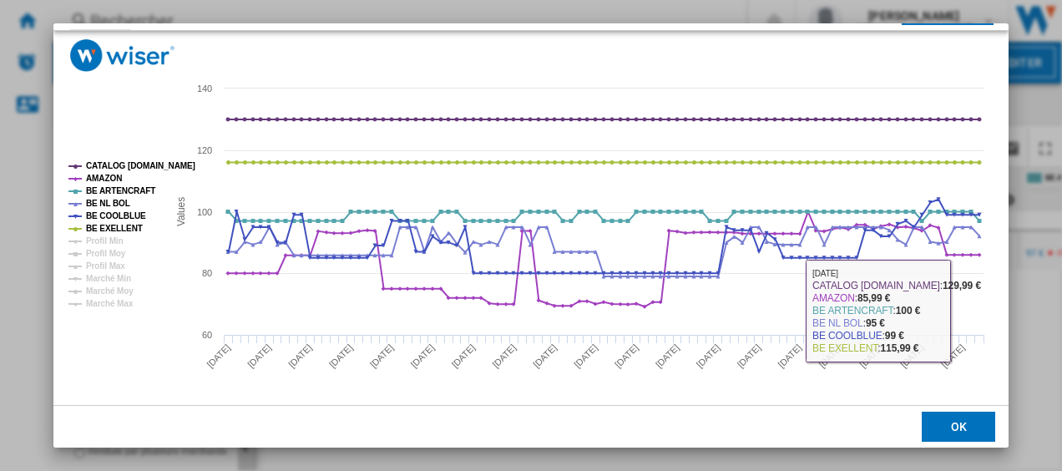
click at [957, 419] on button "OK" at bounding box center [958, 427] width 73 height 30
